Goal: Task Accomplishment & Management: Manage account settings

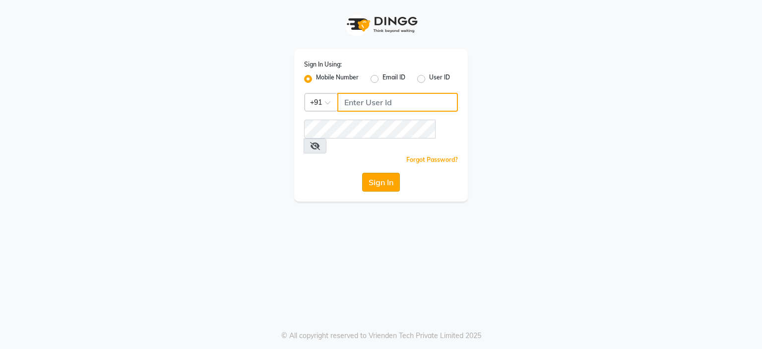
type input "9766533306"
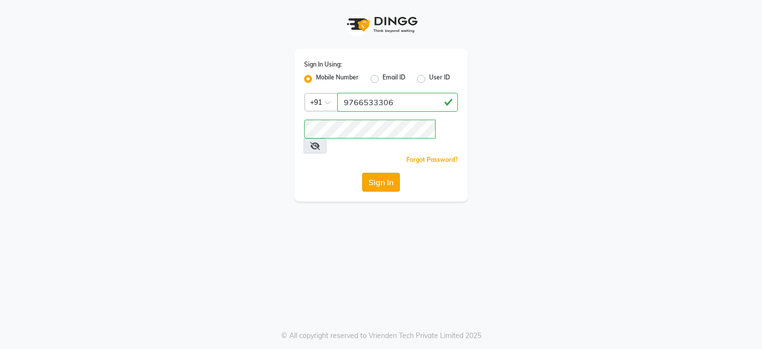
click at [379, 173] on button "Sign In" at bounding box center [381, 182] width 38 height 19
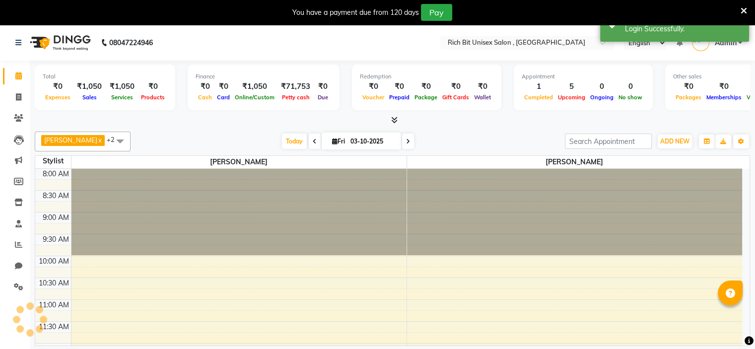
click at [744, 8] on icon at bounding box center [743, 10] width 6 height 9
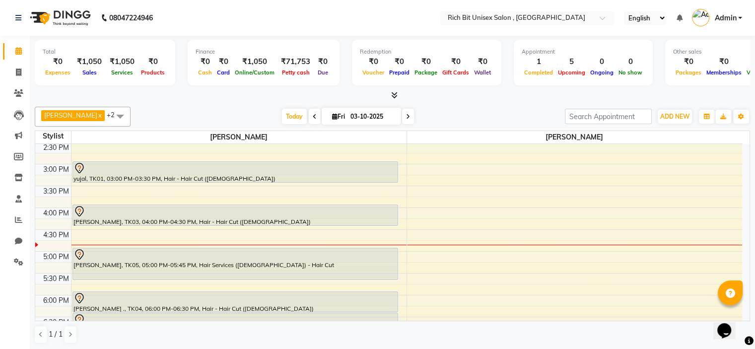
scroll to position [290, 0]
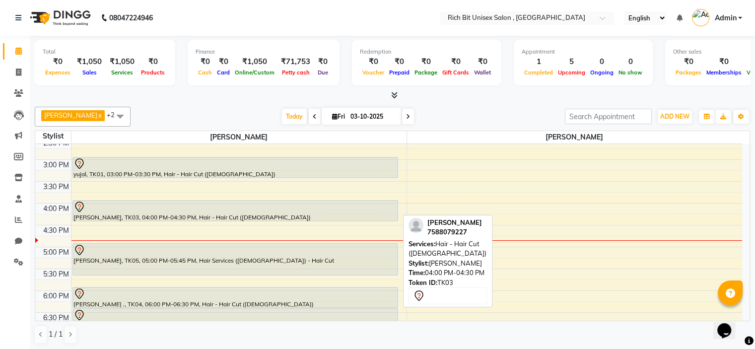
click at [124, 210] on div at bounding box center [234, 207] width 323 height 12
select select "7"
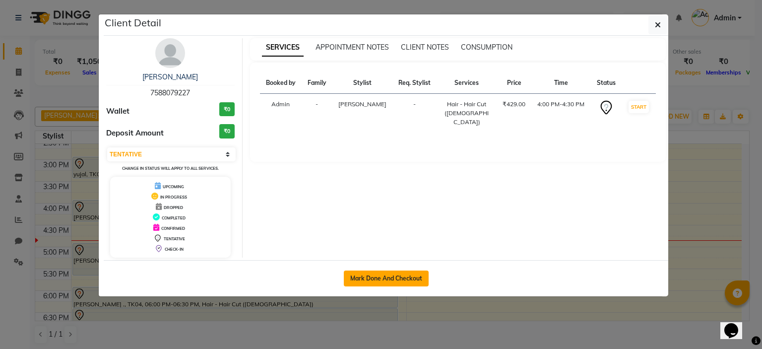
click at [375, 279] on button "Mark Done And Checkout" at bounding box center [386, 278] width 85 height 16
select select "service"
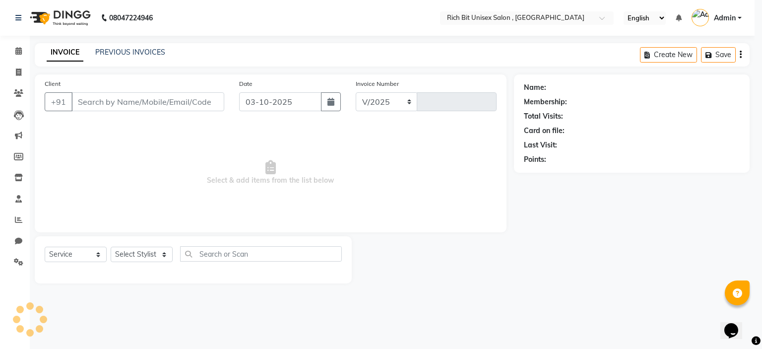
select select "7834"
type input "1073"
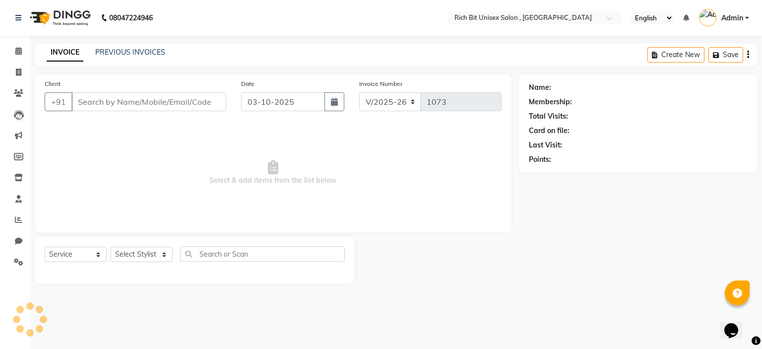
type input "7588079227"
select select "70823"
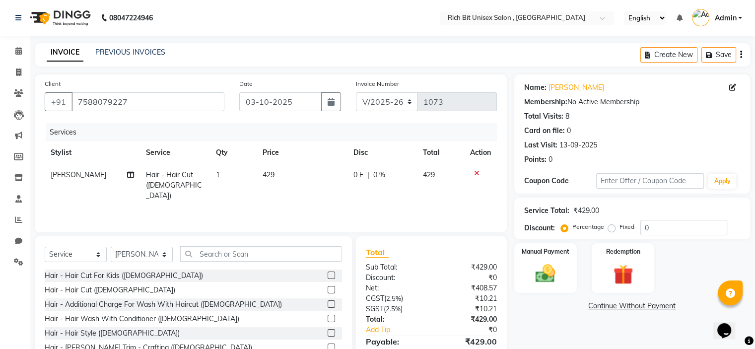
click at [164, 178] on span "Hair - Hair Cut ([DEMOGRAPHIC_DATA])" at bounding box center [174, 185] width 56 height 30
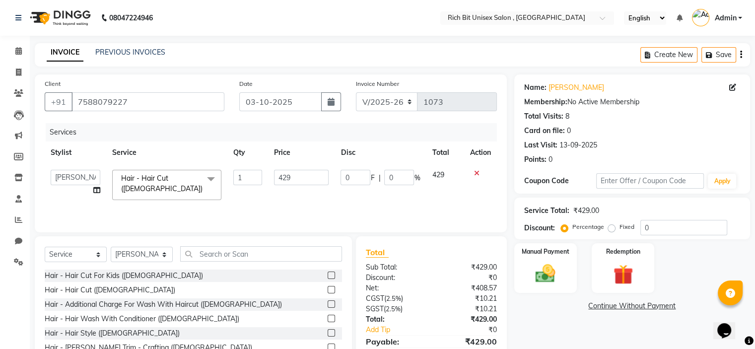
click at [164, 178] on span "Hair - Hair Cut ([DEMOGRAPHIC_DATA])" at bounding box center [161, 183] width 81 height 19
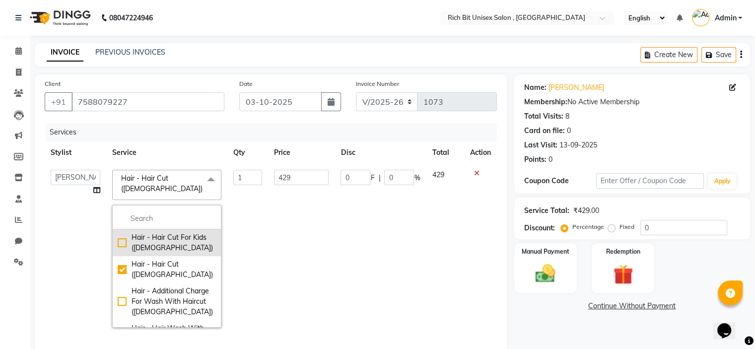
click at [118, 232] on div "Hair - Hair Cut For Kids ([DEMOGRAPHIC_DATA])" at bounding box center [167, 242] width 98 height 21
checkbox input "true"
checkbox input "false"
type input "285"
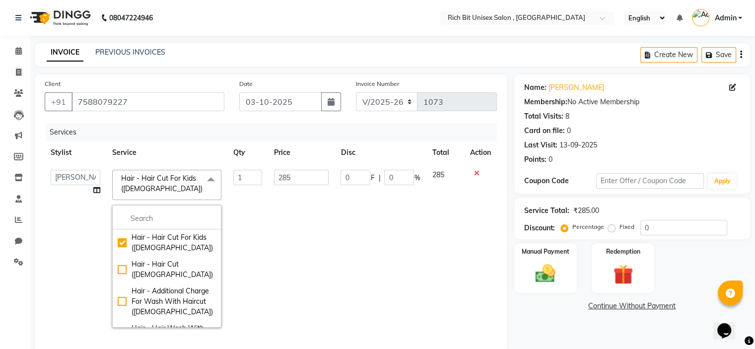
click at [392, 228] on td "0 F | 0 %" at bounding box center [379, 249] width 91 height 170
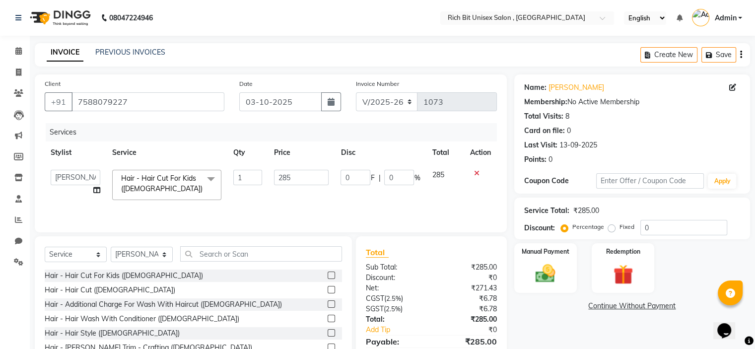
scroll to position [49, 0]
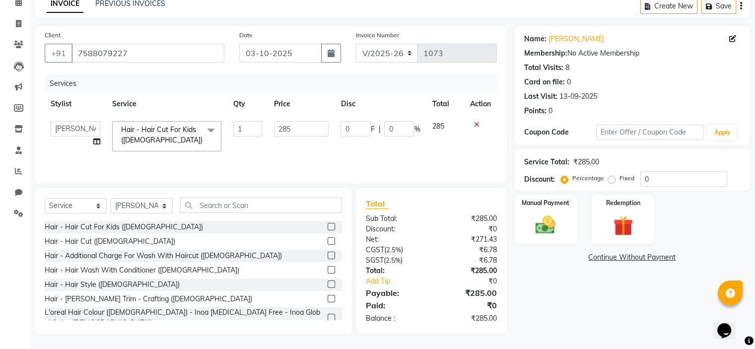
drag, startPoint x: 323, startPoint y: 297, endPoint x: 407, endPoint y: 233, distance: 105.5
click at [327, 297] on label at bounding box center [330, 298] width 7 height 7
click at [327, 297] on input "checkbox" at bounding box center [330, 299] width 6 height 6
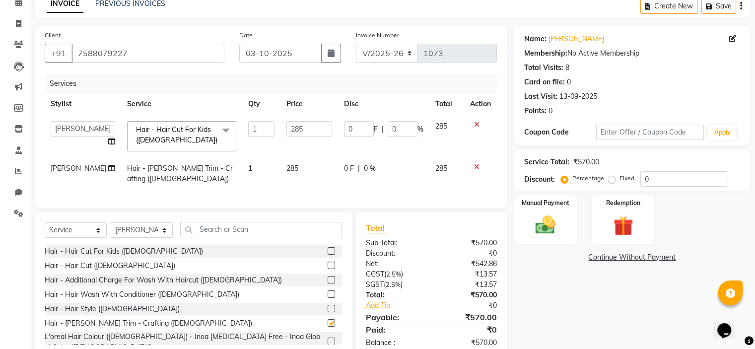
checkbox input "false"
click at [690, 180] on input "0" at bounding box center [683, 178] width 87 height 15
type input "03"
type input "8.55"
type input "3"
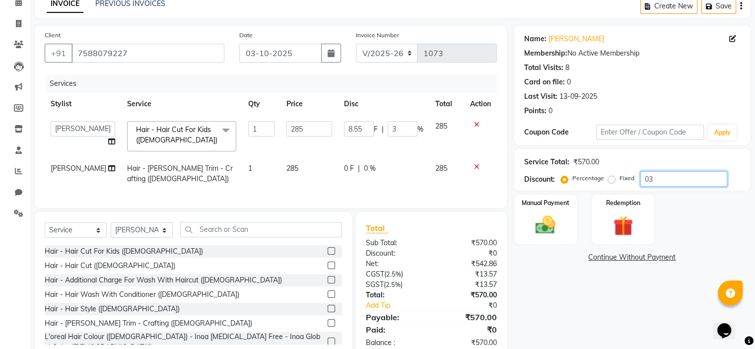
type input "030"
type input "85.5"
type input "30"
type input "030"
click at [364, 130] on input "85.5" at bounding box center [358, 128] width 30 height 15
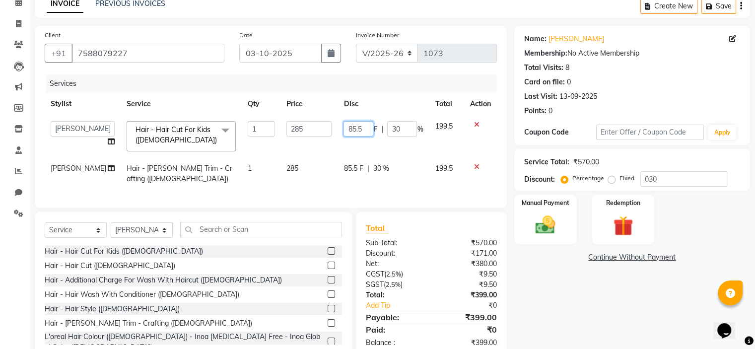
type input "85"
click at [354, 176] on td "85.5 F | 30 %" at bounding box center [382, 173] width 91 height 33
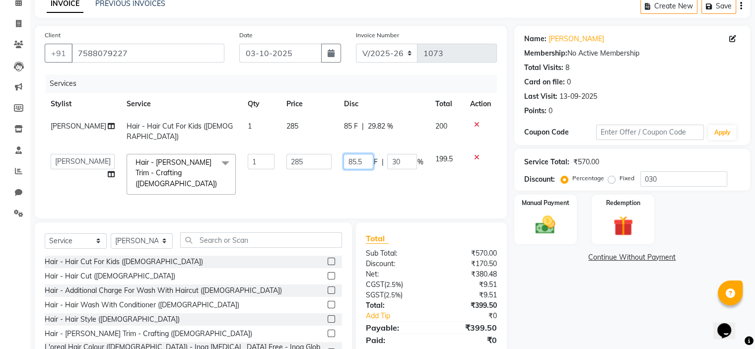
click at [363, 165] on input "85.5" at bounding box center [358, 161] width 30 height 15
type input "85"
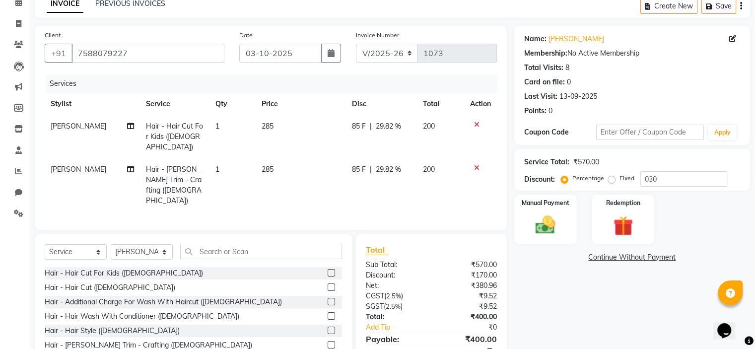
click at [368, 175] on td "85 F | 29.82 %" at bounding box center [381, 185] width 71 height 54
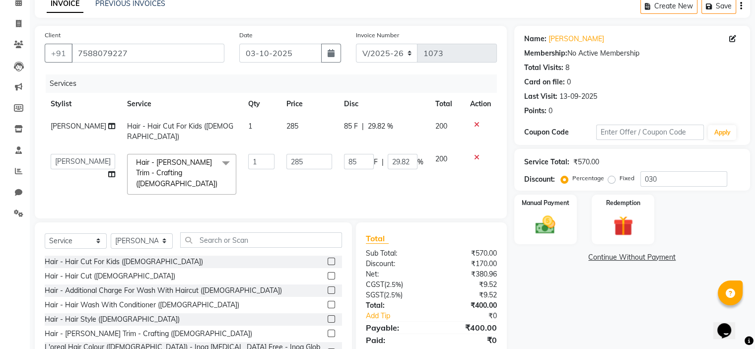
scroll to position [80, 0]
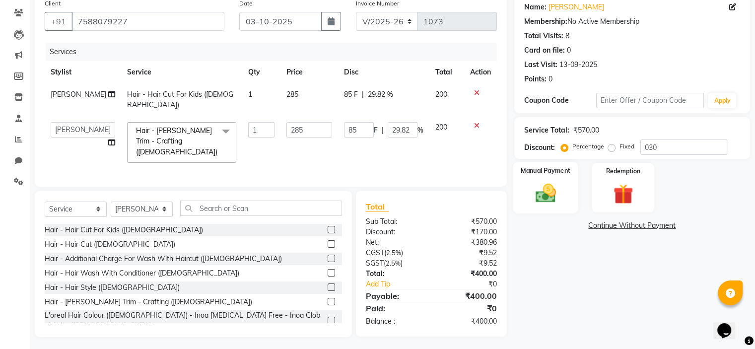
click at [553, 188] on img at bounding box center [544, 194] width 33 height 24
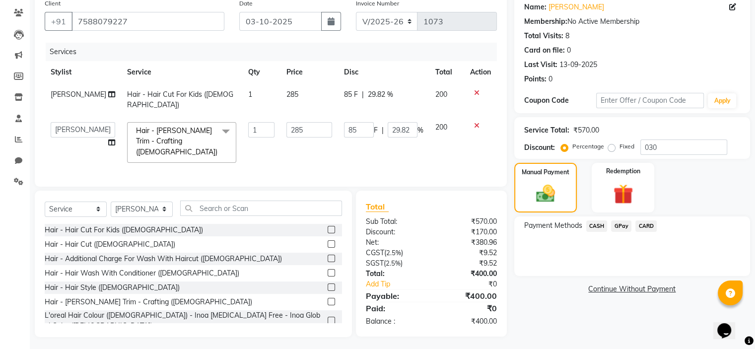
click at [615, 228] on span "GPay" at bounding box center [621, 225] width 20 height 11
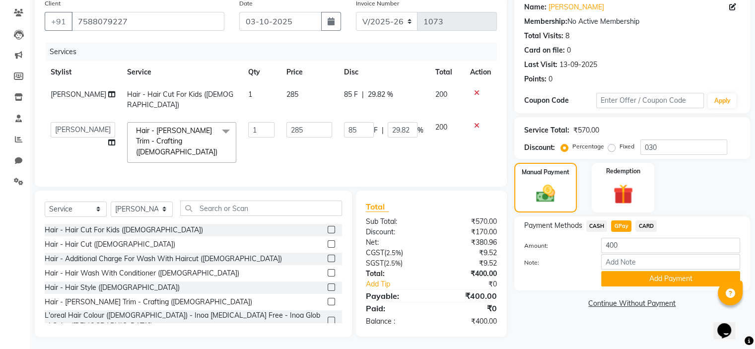
drag, startPoint x: 626, startPoint y: 273, endPoint x: 618, endPoint y: 257, distance: 18.2
click at [626, 273] on button "Add Payment" at bounding box center [670, 278] width 139 height 15
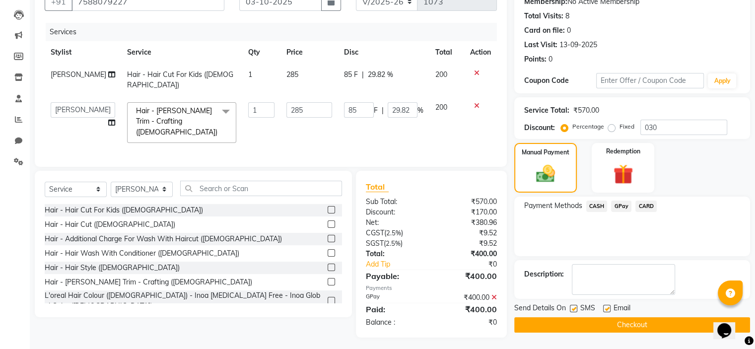
scroll to position [101, 0]
click at [571, 308] on label at bounding box center [573, 307] width 7 height 7
click at [571, 308] on input "checkbox" at bounding box center [573, 308] width 6 height 6
checkbox input "false"
click at [573, 326] on button "Checkout" at bounding box center [632, 324] width 236 height 15
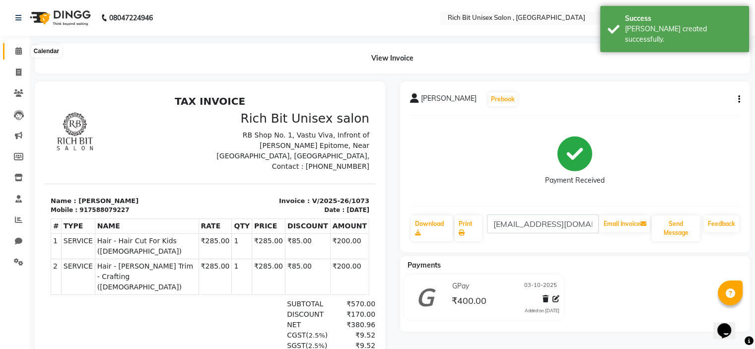
click at [18, 54] on icon at bounding box center [18, 50] width 6 height 7
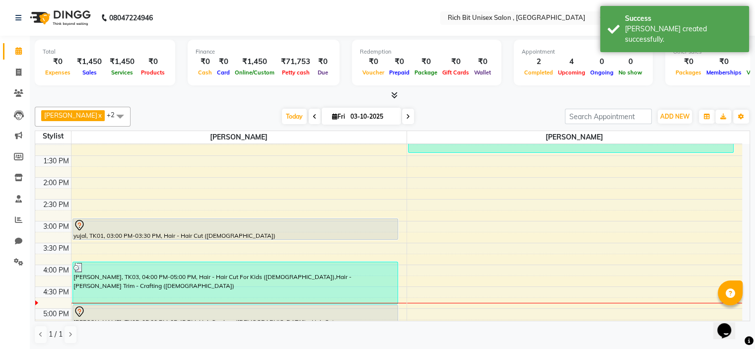
scroll to position [233, 0]
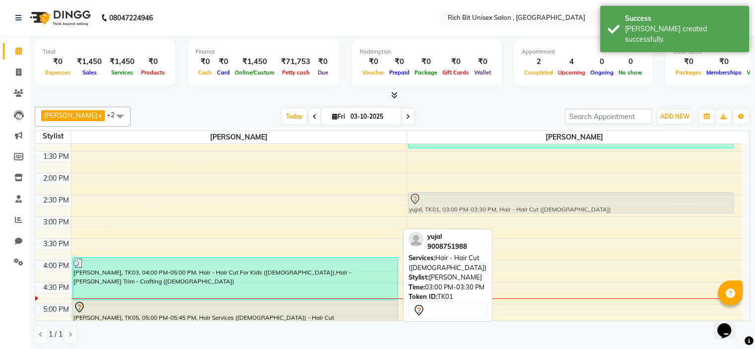
drag, startPoint x: 250, startPoint y: 220, endPoint x: 500, endPoint y: 194, distance: 251.8
click at [500, 194] on tr "yujal, TK01, 03:00 PM-03:30 PM, Hair - Hair Cut ([DEMOGRAPHIC_DATA]) [PERSON_NA…" at bounding box center [388, 238] width 706 height 654
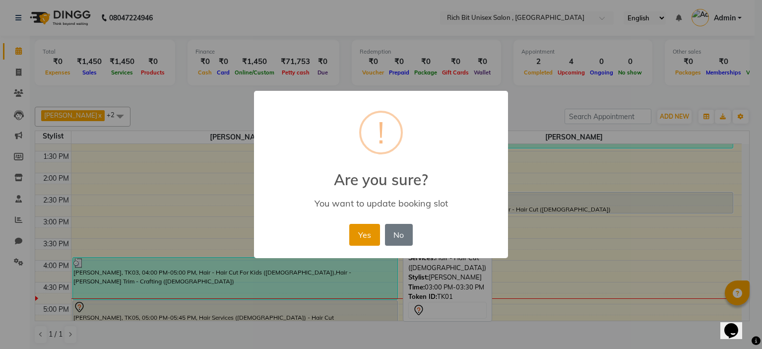
click at [371, 231] on button "Yes" at bounding box center [364, 235] width 30 height 22
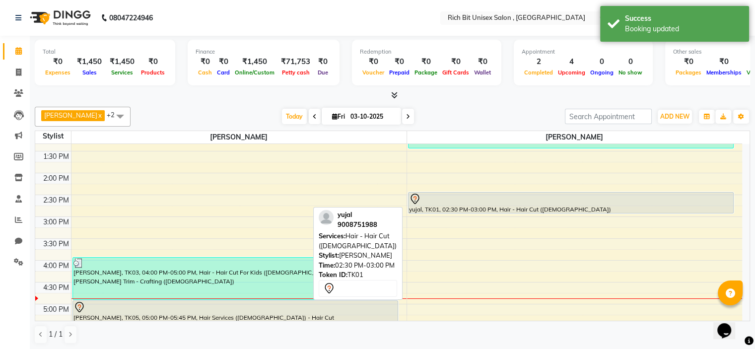
click at [501, 202] on div at bounding box center [571, 199] width 324 height 12
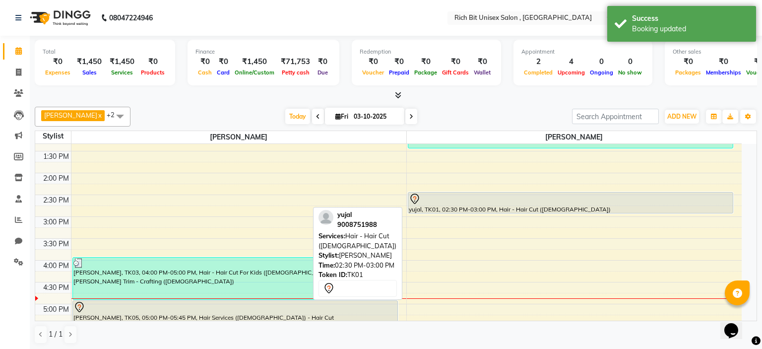
select select "7"
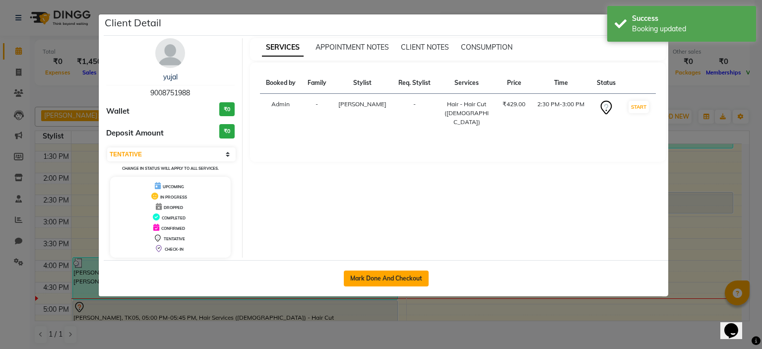
click at [390, 281] on button "Mark Done And Checkout" at bounding box center [386, 278] width 85 height 16
select select "7834"
select select "service"
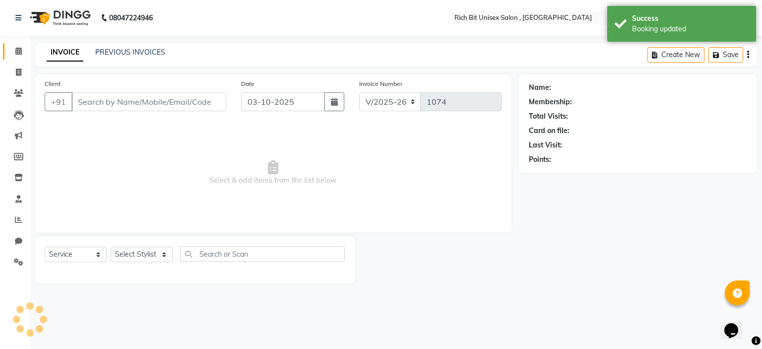
type input "9008751988"
select select "70870"
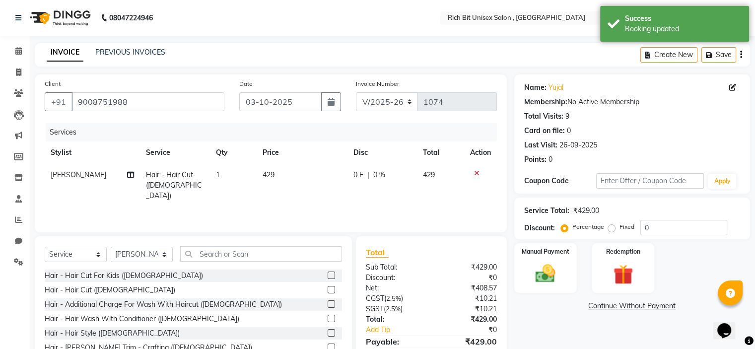
click at [327, 346] on label at bounding box center [330, 346] width 7 height 7
click at [327, 346] on input "checkbox" at bounding box center [330, 347] width 6 height 6
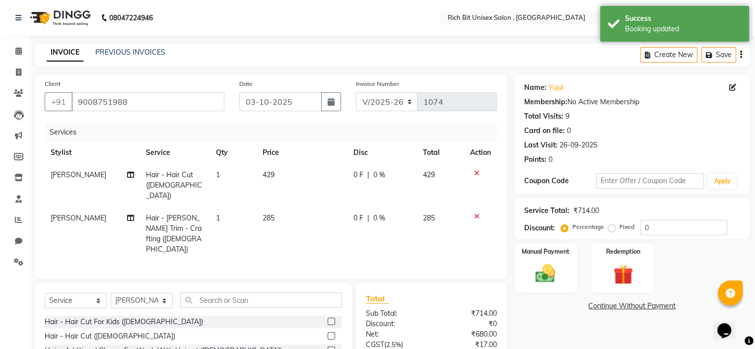
checkbox input "false"
click at [560, 263] on img at bounding box center [544, 274] width 33 height 24
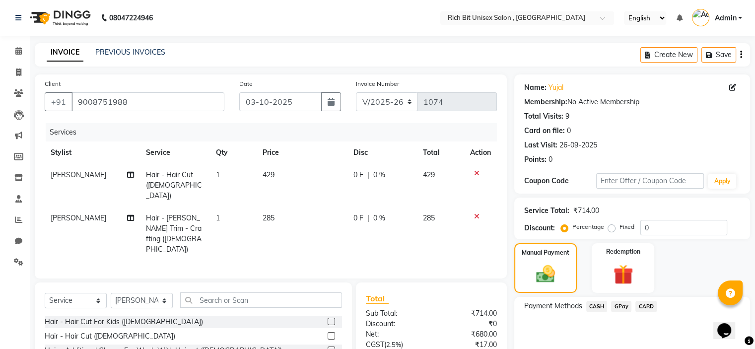
click at [623, 301] on span "GPay" at bounding box center [621, 306] width 20 height 11
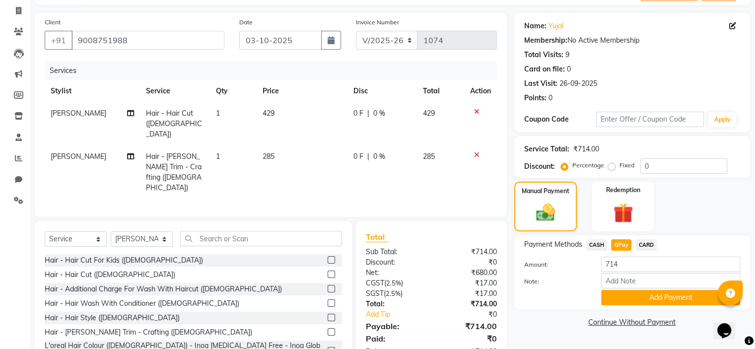
scroll to position [71, 0]
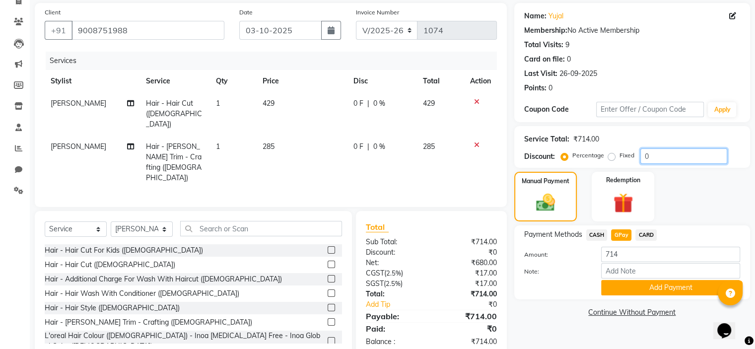
click at [655, 157] on input "0" at bounding box center [683, 155] width 87 height 15
type input "030"
click at [365, 141] on span "85.5 F" at bounding box center [361, 146] width 19 height 10
select select "70870"
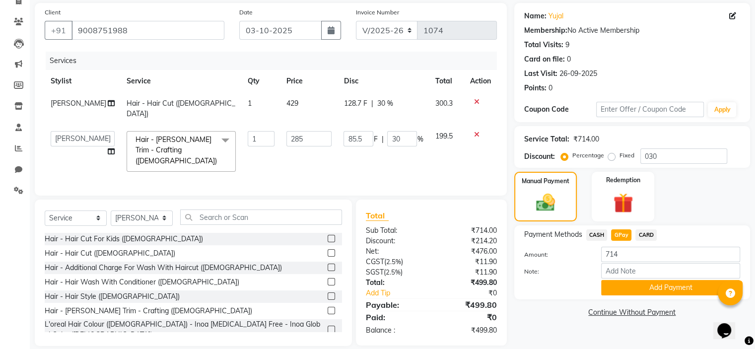
scroll to position [70, 0]
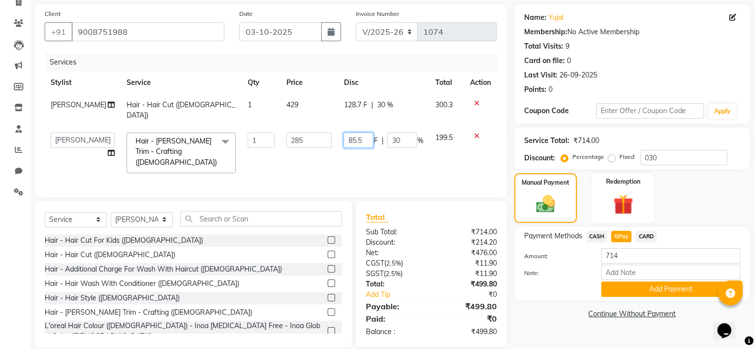
click at [361, 132] on input "85.5" at bounding box center [358, 139] width 30 height 15
type input "85"
click at [362, 146] on td "85 F | 30 %" at bounding box center [382, 153] width 91 height 53
select select "70870"
click at [618, 234] on span "GPay" at bounding box center [621, 236] width 20 height 11
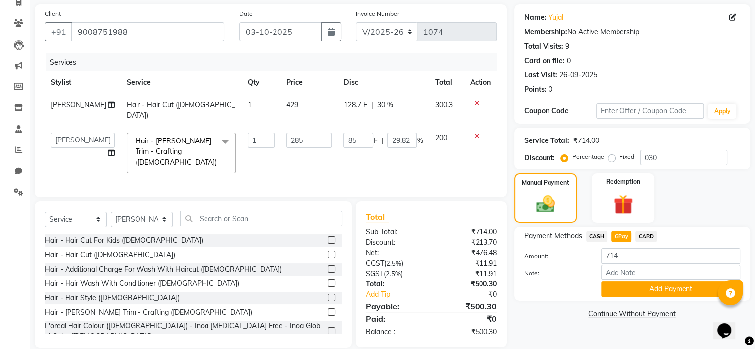
type input "500.3"
click at [642, 289] on button "Add Payment" at bounding box center [670, 288] width 139 height 15
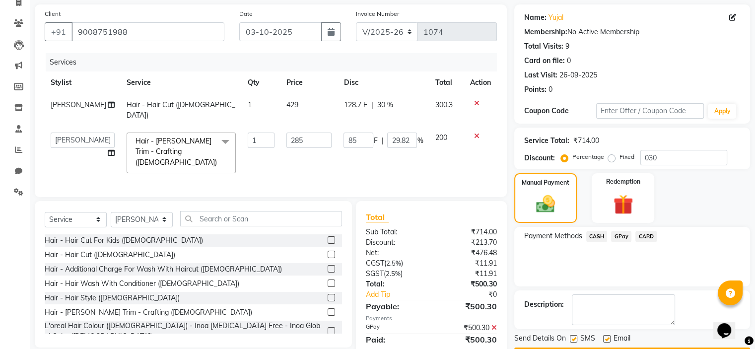
scroll to position [98, 0]
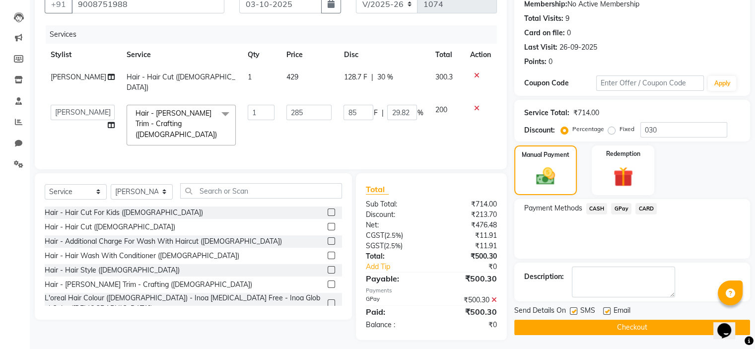
click at [571, 309] on label at bounding box center [573, 310] width 7 height 7
click at [571, 309] on input "checkbox" at bounding box center [573, 311] width 6 height 6
checkbox input "false"
click at [570, 331] on button "Checkout" at bounding box center [632, 326] width 236 height 15
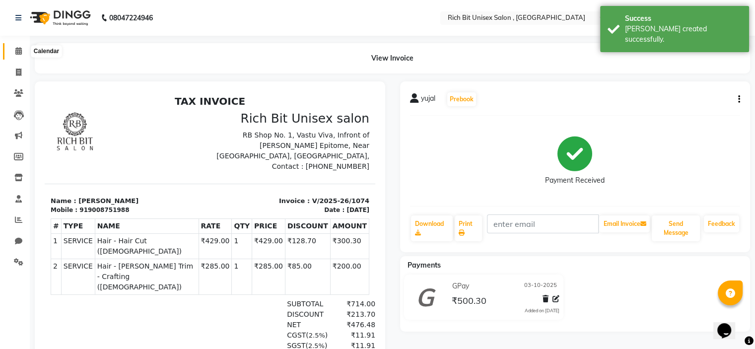
click at [12, 51] on span at bounding box center [18, 51] width 17 height 11
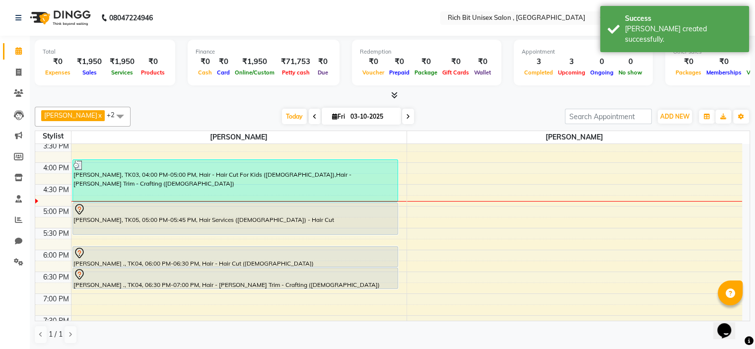
scroll to position [334, 0]
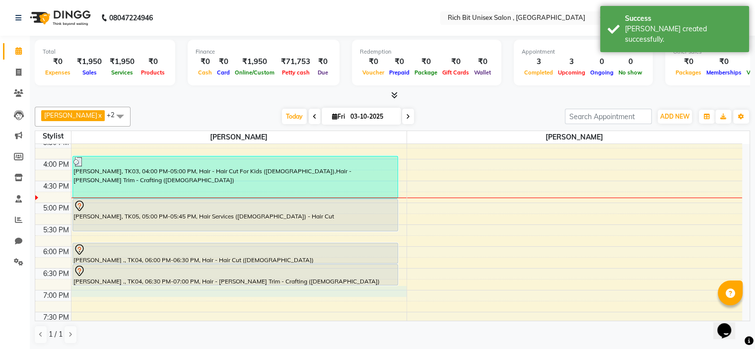
click at [190, 289] on div "8:00 AM 8:30 AM 9:00 AM 9:30 AM 10:00 AM 10:30 AM 11:00 AM 11:30 AM 12:00 PM 12…" at bounding box center [388, 137] width 706 height 654
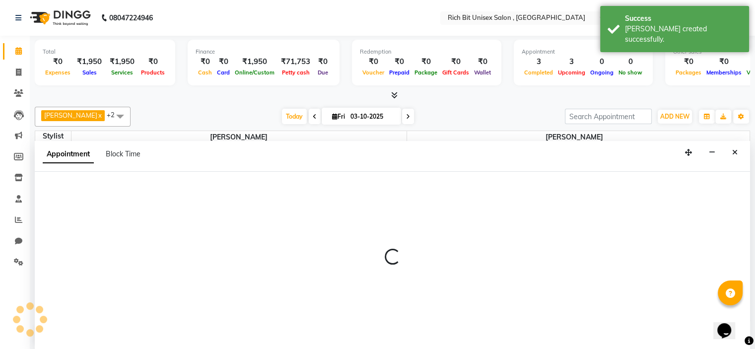
scroll to position [0, 0]
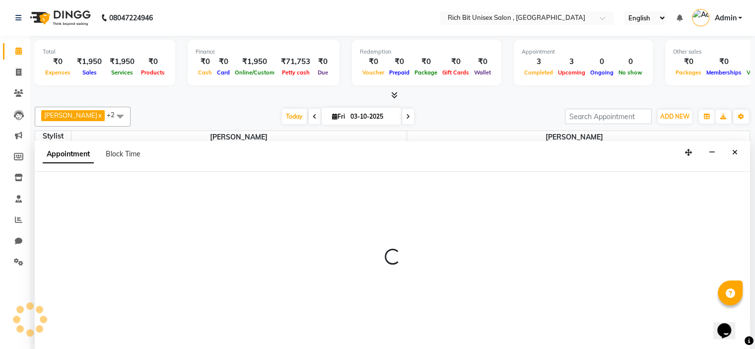
select select "70823"
select select "1140"
select select "tentative"
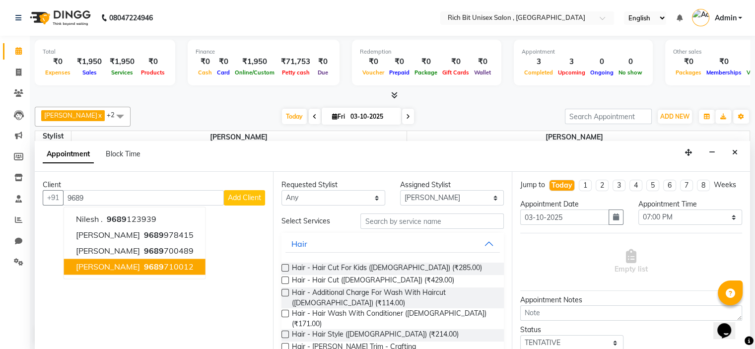
click at [107, 267] on span "[PERSON_NAME]" at bounding box center [108, 266] width 64 height 10
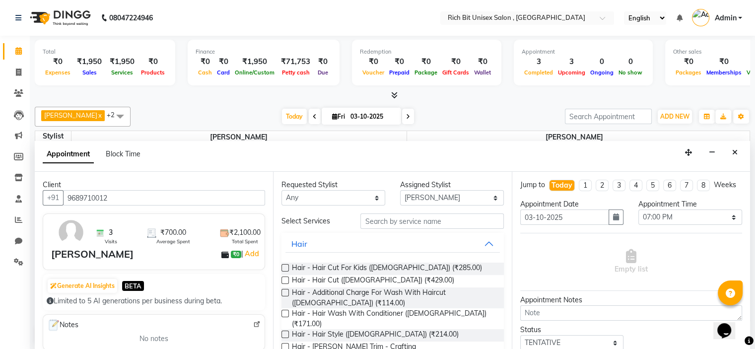
type input "9689710012"
drag, startPoint x: 284, startPoint y: 277, endPoint x: 278, endPoint y: 295, distance: 18.8
click at [284, 277] on label at bounding box center [284, 279] width 7 height 7
click at [284, 278] on input "checkbox" at bounding box center [284, 281] width 6 height 6
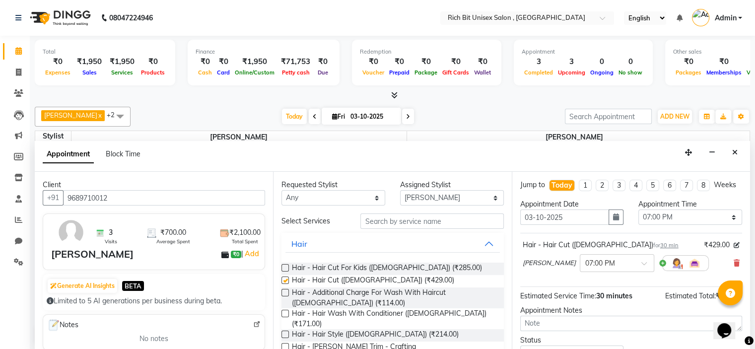
checkbox input "false"
click at [284, 343] on label at bounding box center [284, 346] width 7 height 7
click at [284, 344] on input "checkbox" at bounding box center [284, 347] width 6 height 6
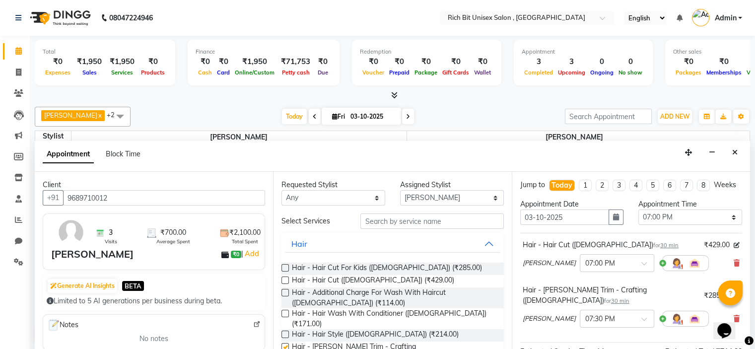
checkbox input "false"
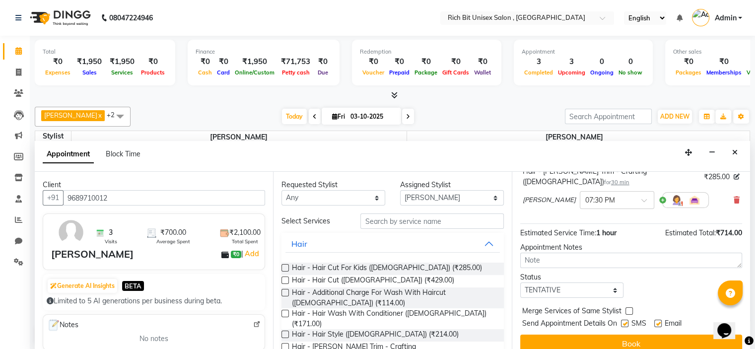
scroll to position [127, 0]
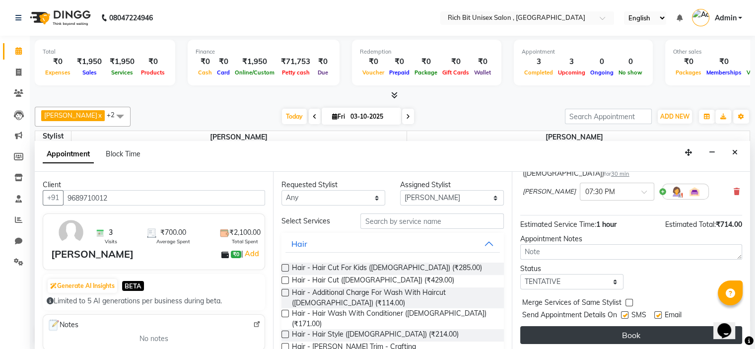
click at [568, 329] on button "Book" at bounding box center [631, 335] width 222 height 18
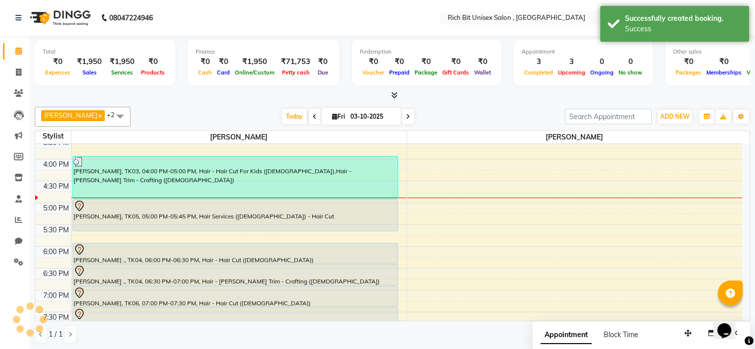
scroll to position [0, 0]
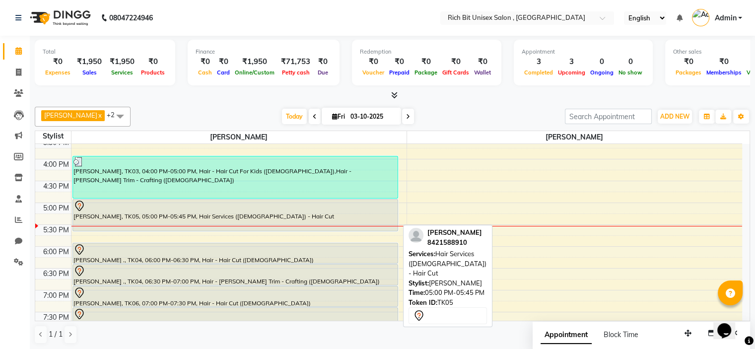
click at [151, 212] on div "[PERSON_NAME], TK05, 05:00 PM-05:45 PM, Hair Services ([DEMOGRAPHIC_DATA]) - Ha…" at bounding box center [235, 214] width 324 height 31
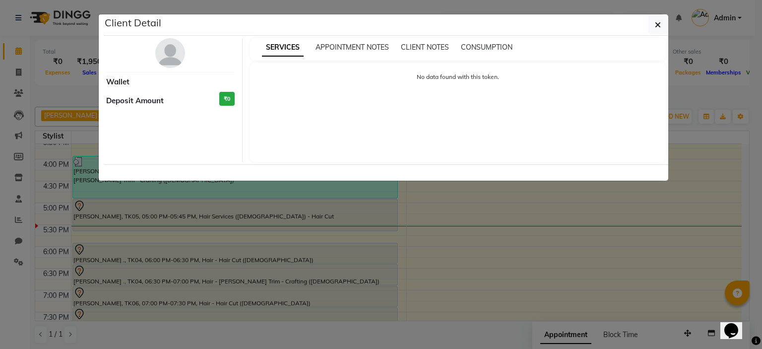
select select "7"
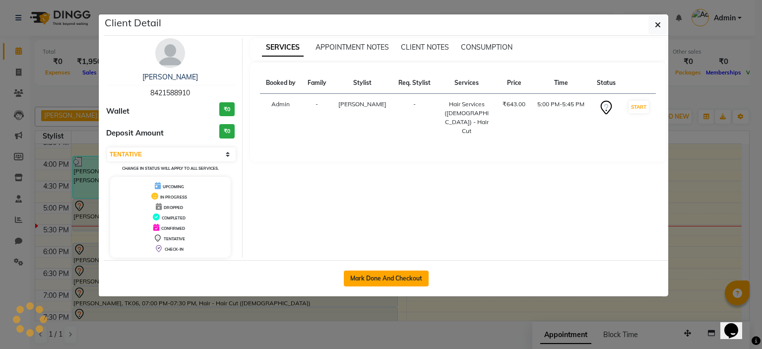
click at [366, 273] on button "Mark Done And Checkout" at bounding box center [386, 278] width 85 height 16
select select "service"
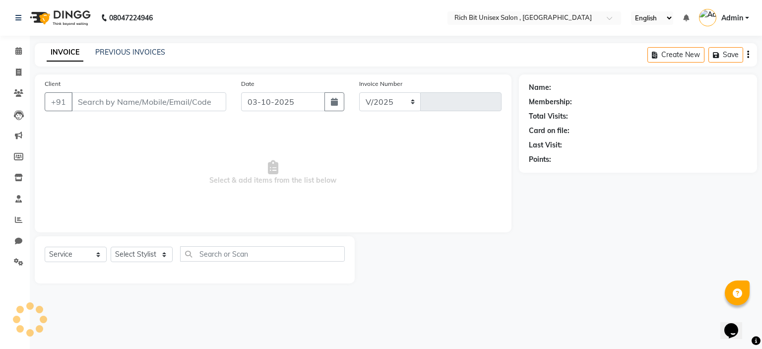
select select "7834"
type input "1075"
type input "8421588910"
select select "70823"
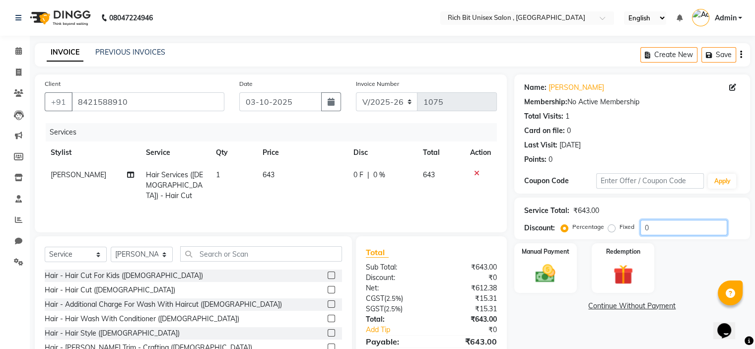
click at [670, 228] on input "0" at bounding box center [683, 227] width 87 height 15
type input "030"
click at [551, 272] on img at bounding box center [544, 274] width 33 height 24
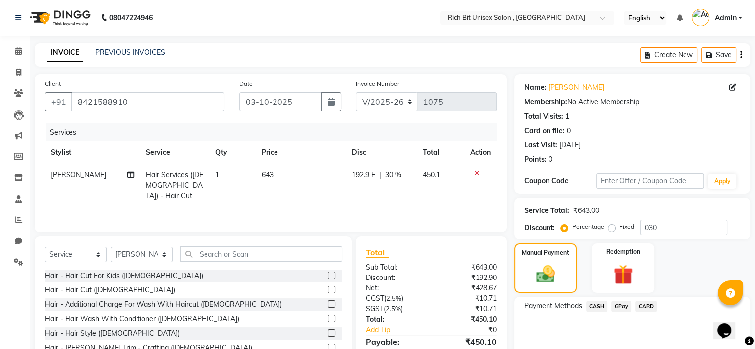
click at [619, 307] on span "GPay" at bounding box center [621, 306] width 20 height 11
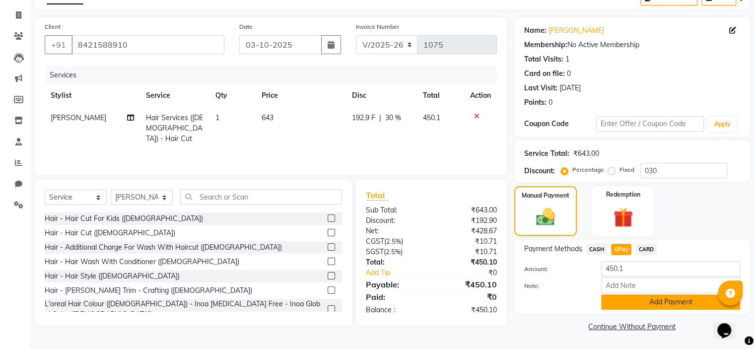
click at [626, 303] on button "Add Payment" at bounding box center [670, 301] width 139 height 15
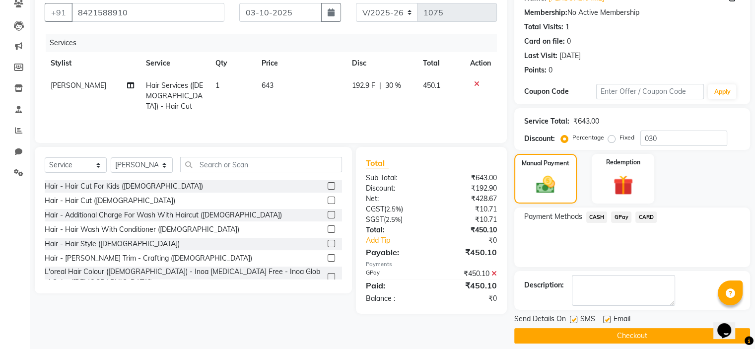
scroll to position [98, 0]
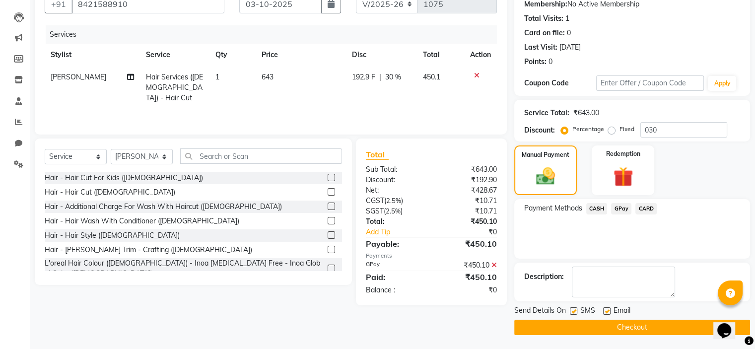
click at [573, 311] on label at bounding box center [573, 310] width 7 height 7
click at [573, 311] on input "checkbox" at bounding box center [573, 311] width 6 height 6
checkbox input "false"
click at [594, 323] on button "Checkout" at bounding box center [632, 326] width 236 height 15
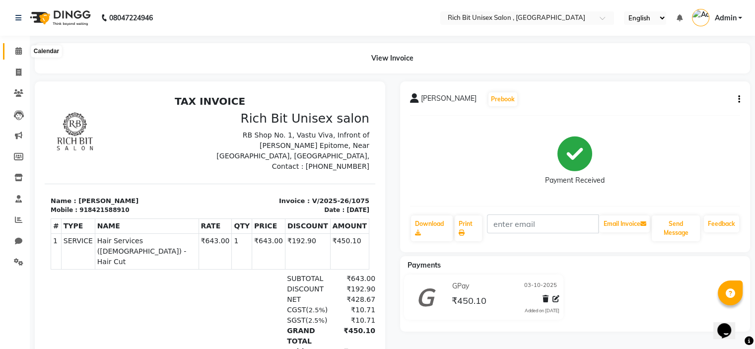
click at [19, 51] on icon at bounding box center [18, 50] width 6 height 7
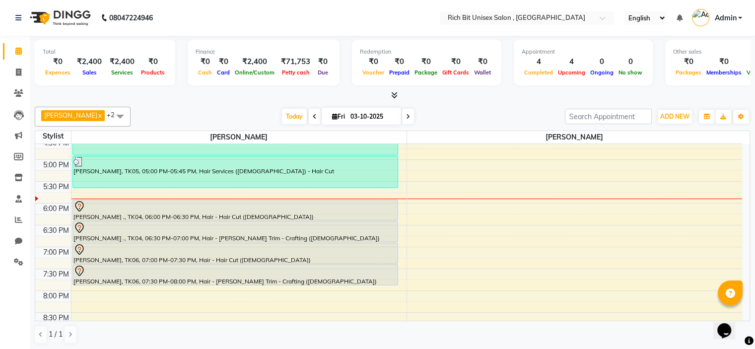
scroll to position [379, 0]
